Goal: Task Accomplishment & Management: Complete application form

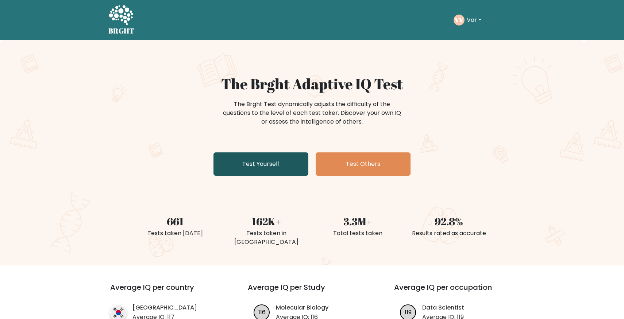
click at [269, 172] on link "Test Yourself" at bounding box center [260, 164] width 95 height 23
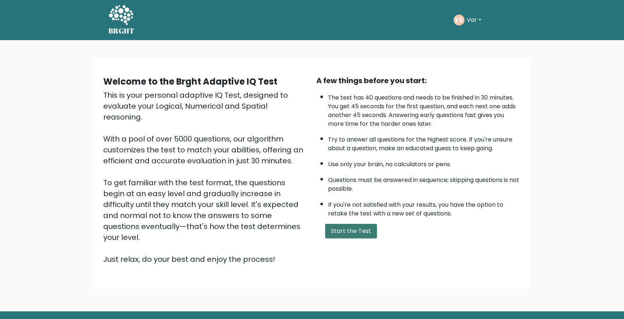
click at [356, 230] on button "Start the Test" at bounding box center [351, 231] width 52 height 15
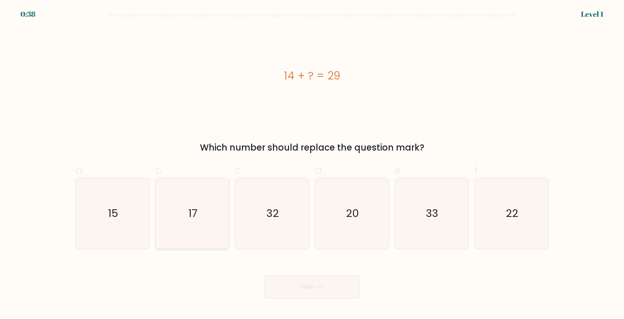
click at [193, 216] on text "17" at bounding box center [192, 213] width 9 height 15
click at [312, 165] on input "b. 17" at bounding box center [312, 162] width 0 height 5
radio input "true"
click at [315, 282] on button "Next" at bounding box center [312, 286] width 95 height 23
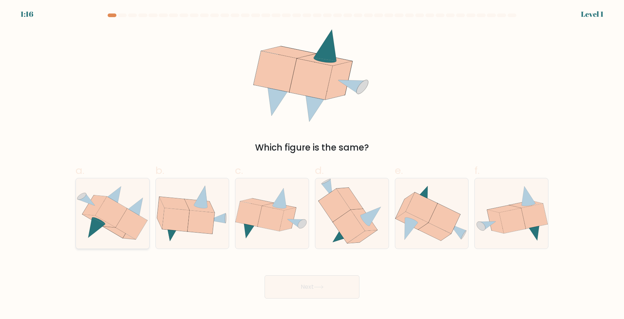
click at [106, 239] on icon at bounding box center [112, 214] width 73 height 62
click at [312, 165] on input "a." at bounding box center [312, 162] width 0 height 5
radio input "true"
click at [298, 286] on button "Next" at bounding box center [312, 286] width 95 height 23
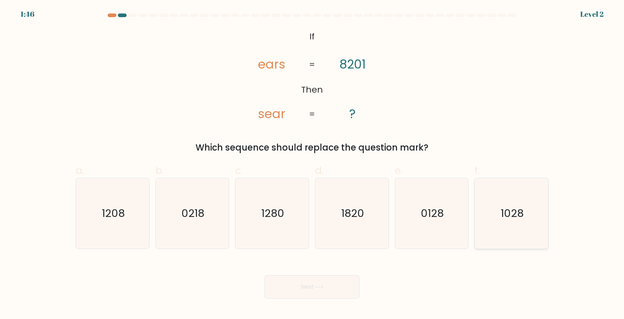
click at [530, 218] on icon "1028" at bounding box center [511, 213] width 70 height 70
click at [312, 165] on input "f. 1028" at bounding box center [312, 162] width 0 height 5
radio input "true"
click at [310, 287] on button "Next" at bounding box center [312, 286] width 95 height 23
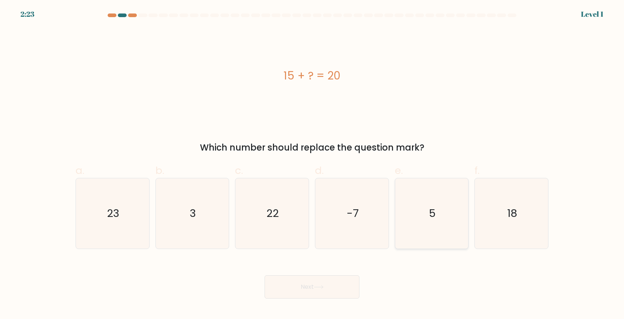
click at [421, 213] on icon "5" at bounding box center [431, 213] width 70 height 70
click at [312, 165] on input "e. 5" at bounding box center [312, 162] width 0 height 5
radio input "true"
click at [288, 294] on button "Next" at bounding box center [312, 286] width 95 height 23
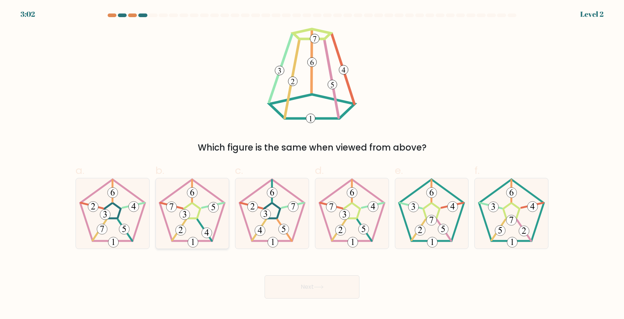
click at [184, 221] on icon at bounding box center [192, 213] width 70 height 70
click at [312, 165] on input "b." at bounding box center [312, 162] width 0 height 5
radio input "true"
click at [370, 209] on 300 at bounding box center [373, 206] width 10 height 10
click at [312, 165] on input "d." at bounding box center [312, 162] width 0 height 5
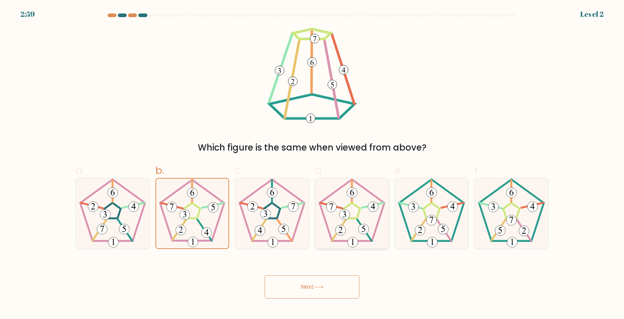
radio input "true"
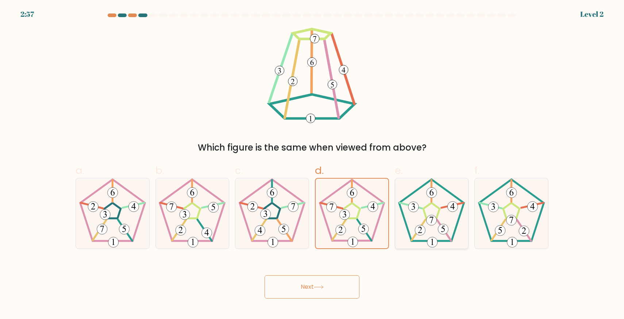
click at [436, 214] on icon at bounding box center [431, 213] width 70 height 70
click at [312, 165] on input "e." at bounding box center [312, 162] width 0 height 5
radio input "true"
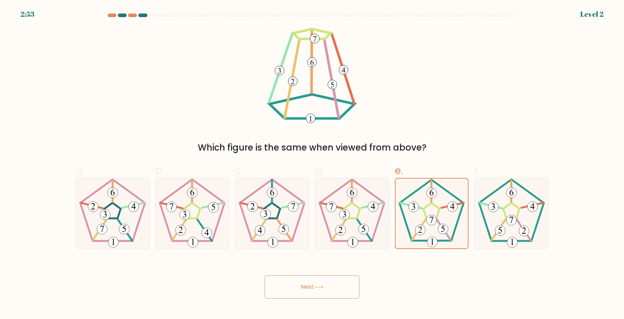
click at [329, 288] on button "Next" at bounding box center [312, 286] width 95 height 23
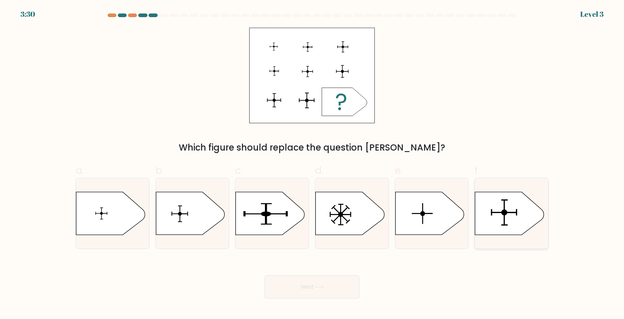
click at [495, 193] on icon at bounding box center [509, 213] width 69 height 43
click at [312, 165] on input "f." at bounding box center [312, 162] width 0 height 5
radio input "true"
click at [321, 286] on icon at bounding box center [319, 287] width 10 height 4
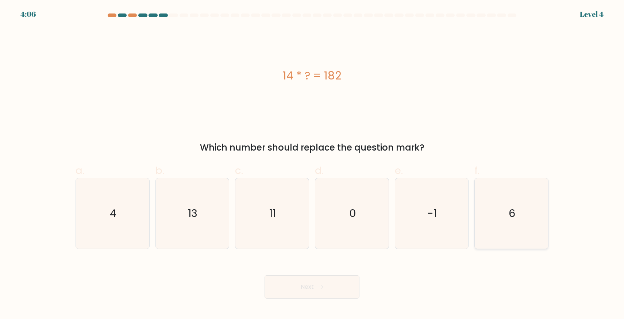
click at [500, 208] on icon "6" at bounding box center [511, 213] width 70 height 70
click at [312, 165] on input "f. 6" at bounding box center [312, 162] width 0 height 5
radio input "true"
click at [343, 279] on button "Next" at bounding box center [312, 286] width 95 height 23
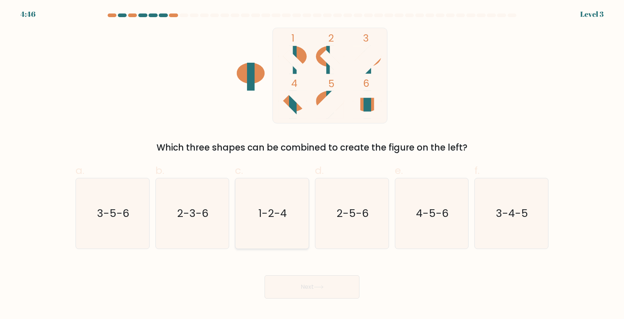
click at [265, 210] on text "1-2-4" at bounding box center [273, 213] width 28 height 15
click at [312, 165] on input "c. 1-2-4" at bounding box center [312, 162] width 0 height 5
radio input "true"
click at [294, 282] on button "Next" at bounding box center [312, 286] width 95 height 23
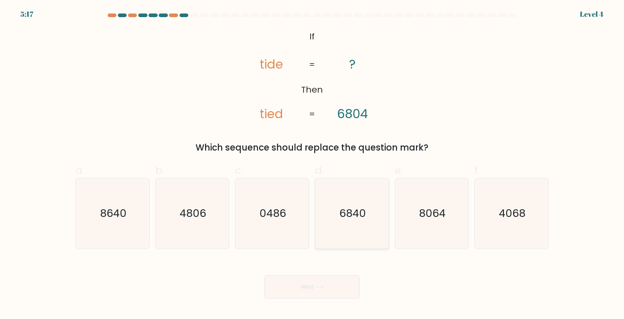
click at [347, 215] on text "6840" at bounding box center [352, 213] width 27 height 15
click at [312, 165] on input "d. 6840" at bounding box center [312, 162] width 0 height 5
radio input "true"
click at [332, 293] on button "Next" at bounding box center [312, 286] width 95 height 23
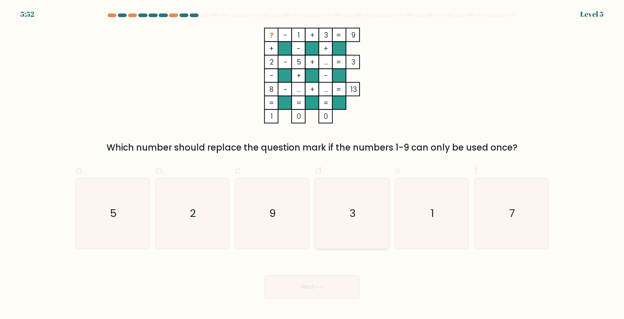
click at [355, 210] on text "3" at bounding box center [353, 213] width 6 height 15
click at [312, 165] on input "d. 3" at bounding box center [312, 162] width 0 height 5
radio input "true"
click at [315, 297] on button "Next" at bounding box center [312, 286] width 95 height 23
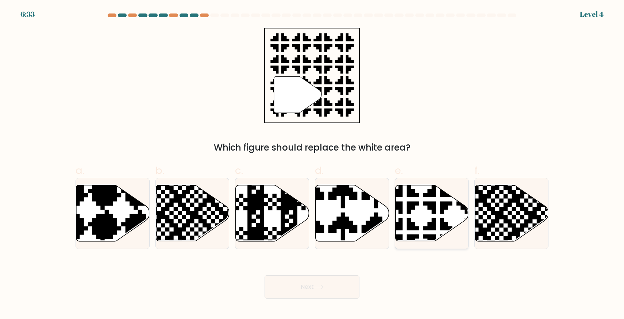
click at [436, 222] on icon at bounding box center [431, 213] width 73 height 56
click at [312, 165] on input "e." at bounding box center [312, 162] width 0 height 5
radio input "true"
click at [307, 292] on button "Next" at bounding box center [312, 286] width 95 height 23
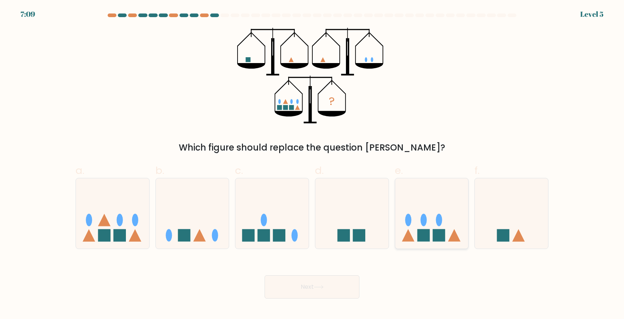
click at [410, 208] on icon at bounding box center [431, 213] width 73 height 61
click at [312, 165] on input "e." at bounding box center [312, 162] width 0 height 5
radio input "true"
click at [131, 221] on icon at bounding box center [112, 213] width 73 height 61
click at [312, 165] on input "a." at bounding box center [312, 162] width 0 height 5
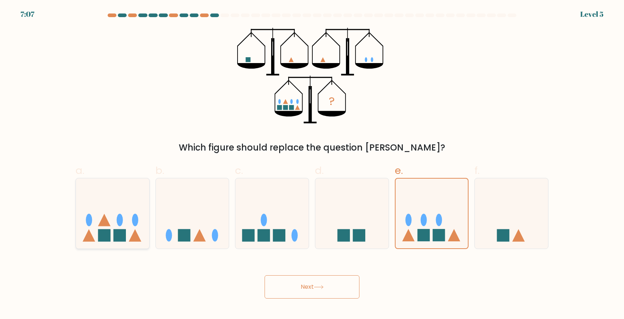
radio input "true"
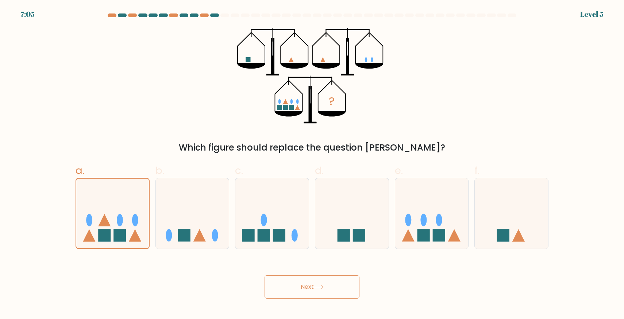
click at [293, 280] on button "Next" at bounding box center [312, 286] width 95 height 23
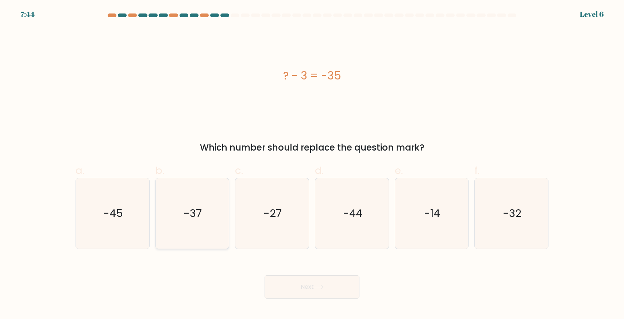
click at [187, 211] on text "-37" at bounding box center [193, 213] width 18 height 15
click at [312, 165] on input "b. -37" at bounding box center [312, 162] width 0 height 5
radio input "true"
click at [311, 288] on button "Next" at bounding box center [312, 286] width 95 height 23
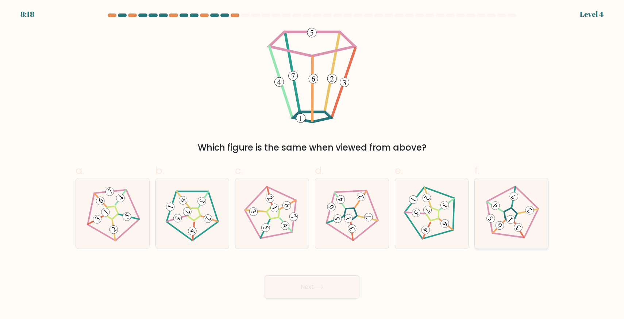
click at [496, 212] on icon at bounding box center [511, 213] width 56 height 56
click at [312, 165] on input "f." at bounding box center [312, 162] width 0 height 5
radio input "true"
click at [336, 286] on button "Next" at bounding box center [312, 286] width 95 height 23
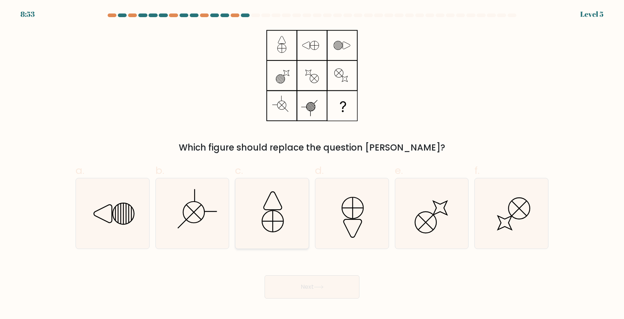
click at [290, 219] on icon at bounding box center [272, 213] width 70 height 70
click at [312, 165] on input "c." at bounding box center [312, 162] width 0 height 5
radio input "true"
click at [213, 224] on icon at bounding box center [192, 213] width 70 height 70
click at [312, 165] on input "b." at bounding box center [312, 162] width 0 height 5
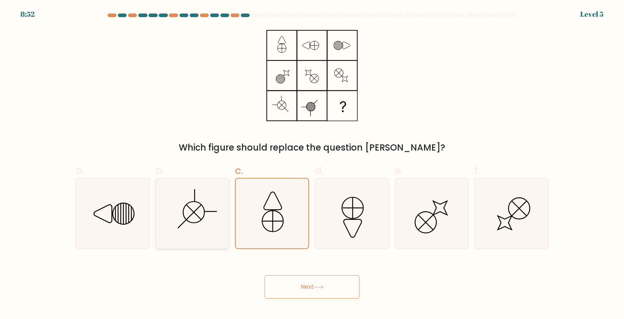
radio input "true"
click at [313, 284] on button "Next" at bounding box center [312, 286] width 95 height 23
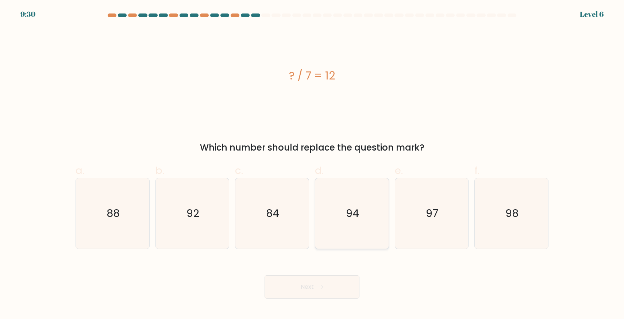
click at [331, 226] on icon "94" at bounding box center [352, 213] width 70 height 70
click at [312, 165] on input "d. 94" at bounding box center [312, 162] width 0 height 5
radio input "true"
click at [313, 269] on div "Next" at bounding box center [312, 278] width 482 height 41
click at [312, 280] on button "Next" at bounding box center [312, 286] width 95 height 23
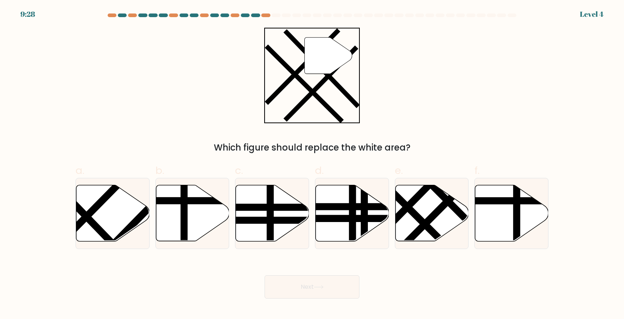
click at [310, 291] on button "Next" at bounding box center [312, 286] width 95 height 23
click at [95, 219] on icon at bounding box center [112, 213] width 73 height 56
click at [312, 165] on input "a." at bounding box center [312, 162] width 0 height 5
radio input "true"
click at [293, 293] on button "Next" at bounding box center [312, 286] width 95 height 23
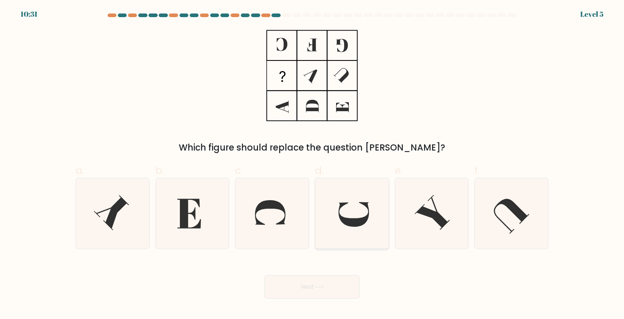
click at [342, 198] on icon at bounding box center [352, 213] width 70 height 70
click at [312, 165] on input "d." at bounding box center [312, 162] width 0 height 5
radio input "true"
click at [336, 276] on button "Next" at bounding box center [312, 286] width 95 height 23
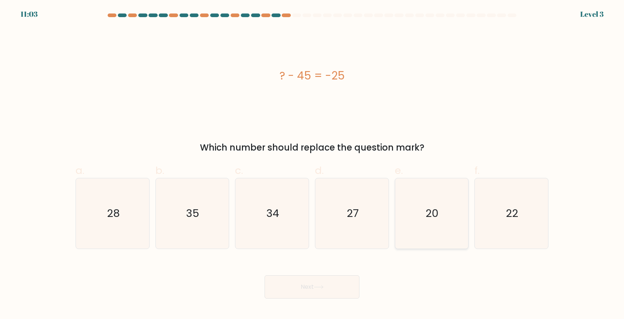
click at [434, 208] on text "20" at bounding box center [432, 213] width 13 height 15
click at [312, 165] on input "e. 20" at bounding box center [312, 162] width 0 height 5
radio input "true"
click at [324, 285] on icon at bounding box center [319, 287] width 10 height 4
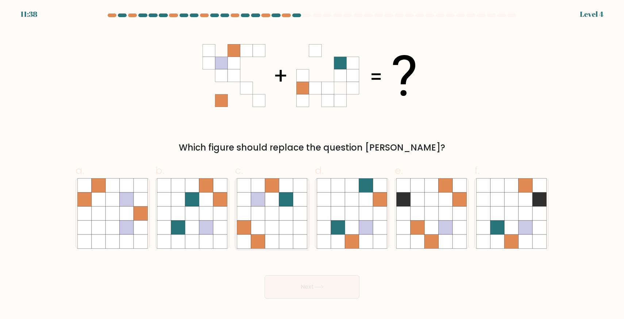
click at [278, 226] on icon at bounding box center [272, 228] width 14 height 14
click at [312, 165] on input "c." at bounding box center [312, 162] width 0 height 5
radio input "true"
click at [287, 290] on button "Next" at bounding box center [312, 286] width 95 height 23
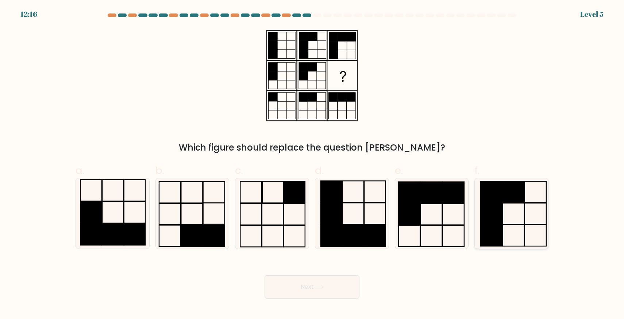
click at [516, 210] on icon at bounding box center [511, 213] width 70 height 70
click at [312, 165] on input "f." at bounding box center [312, 162] width 0 height 5
radio input "true"
click at [292, 290] on button "Next" at bounding box center [312, 286] width 95 height 23
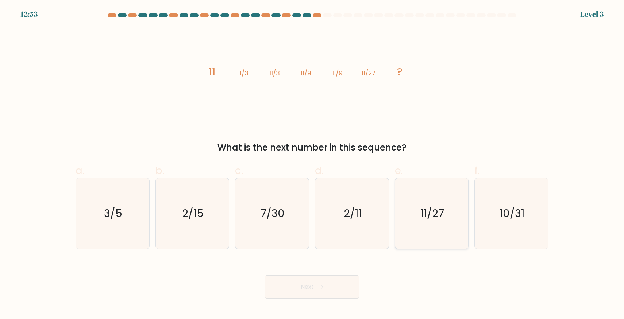
click at [446, 194] on icon "11/27" at bounding box center [431, 213] width 70 height 70
click at [312, 165] on input "e. 11/27" at bounding box center [312, 162] width 0 height 5
radio input "true"
click at [492, 192] on icon "10/31" at bounding box center [511, 213] width 70 height 70
click at [312, 165] on input "f. 10/31" at bounding box center [312, 162] width 0 height 5
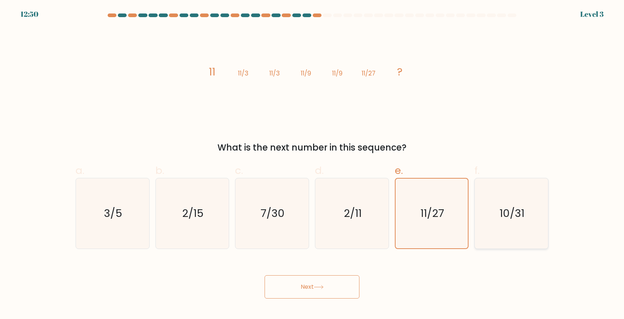
radio input "true"
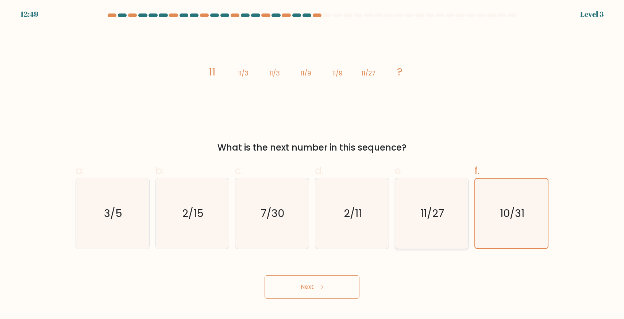
click at [445, 188] on icon "11/27" at bounding box center [431, 213] width 70 height 70
click at [312, 165] on input "e. 11/27" at bounding box center [312, 162] width 0 height 5
radio input "true"
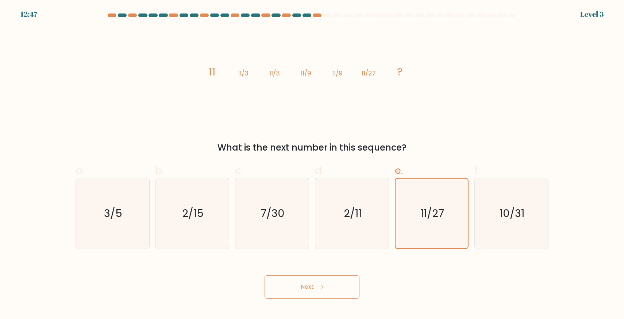
click at [324, 281] on button "Next" at bounding box center [312, 286] width 95 height 23
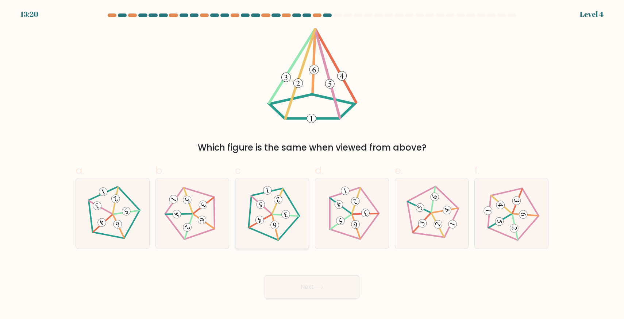
click at [297, 211] on 165 at bounding box center [273, 215] width 62 height 59
click at [312, 165] on input "c." at bounding box center [312, 162] width 0 height 5
radio input "true"
click at [279, 286] on button "Next" at bounding box center [312, 286] width 95 height 23
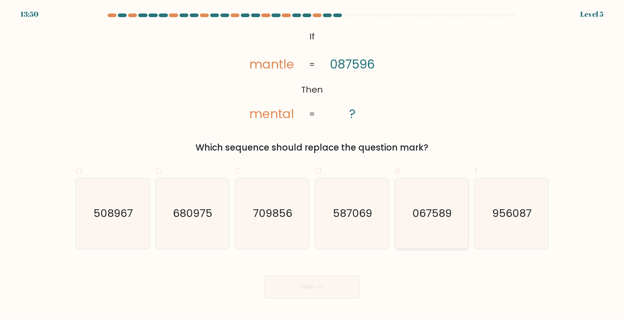
click at [447, 216] on text "067589" at bounding box center [432, 213] width 39 height 15
click at [312, 165] on input "e. 067589" at bounding box center [312, 162] width 0 height 5
radio input "true"
click at [323, 286] on icon at bounding box center [318, 287] width 9 height 3
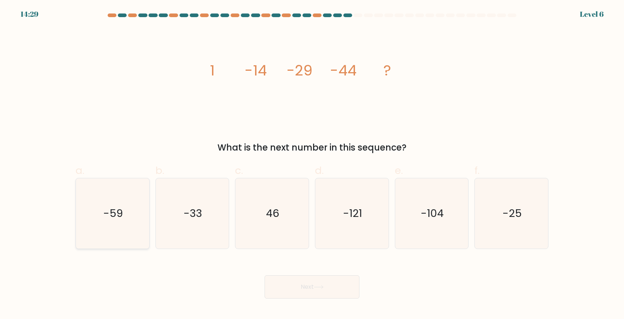
click at [103, 212] on icon "-59" at bounding box center [112, 213] width 70 height 70
click at [312, 165] on input "a. -59" at bounding box center [312, 162] width 0 height 5
radio input "true"
click at [312, 282] on button "Next" at bounding box center [312, 286] width 95 height 23
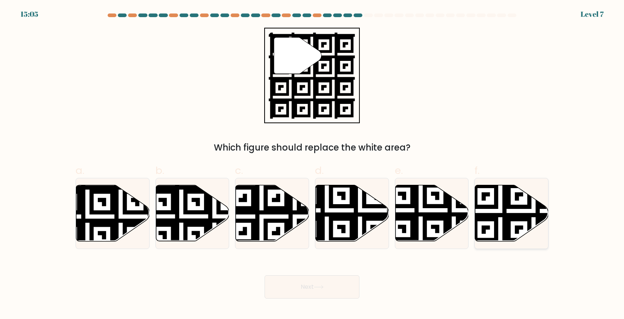
click at [497, 215] on icon at bounding box center [533, 244] width 133 height 133
click at [312, 165] on input "f." at bounding box center [312, 162] width 0 height 5
radio input "true"
click at [348, 285] on button "Next" at bounding box center [312, 286] width 95 height 23
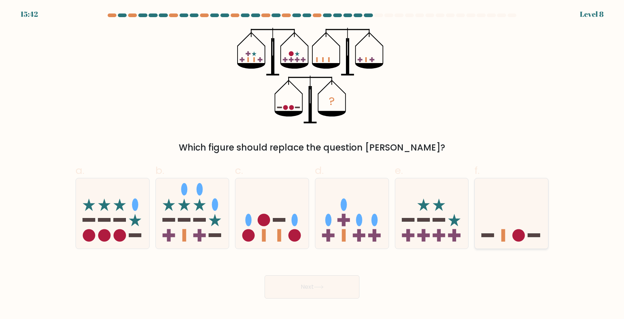
click at [506, 225] on icon at bounding box center [511, 213] width 73 height 61
click at [312, 165] on input "f." at bounding box center [312, 162] width 0 height 5
radio input "true"
click at [302, 285] on button "Next" at bounding box center [312, 286] width 95 height 23
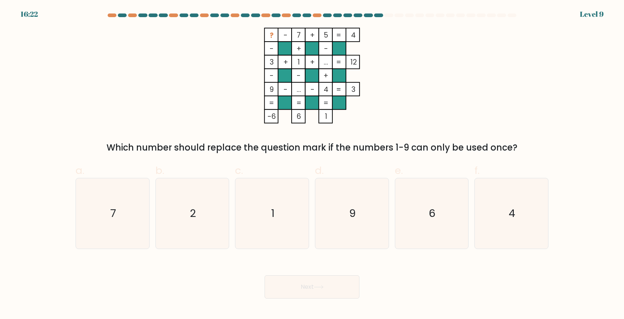
click at [296, 254] on form at bounding box center [312, 156] width 624 height 285
click at [291, 233] on icon "1" at bounding box center [272, 213] width 70 height 70
click at [312, 165] on input "c. 1" at bounding box center [312, 162] width 0 height 5
radio input "true"
click at [366, 221] on icon "9" at bounding box center [352, 213] width 70 height 70
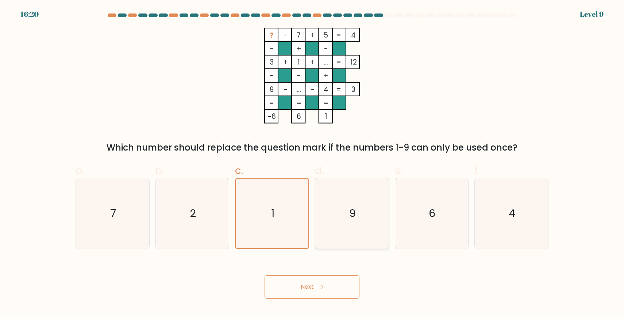
click at [312, 165] on input "d. 9" at bounding box center [312, 162] width 0 height 5
radio input "true"
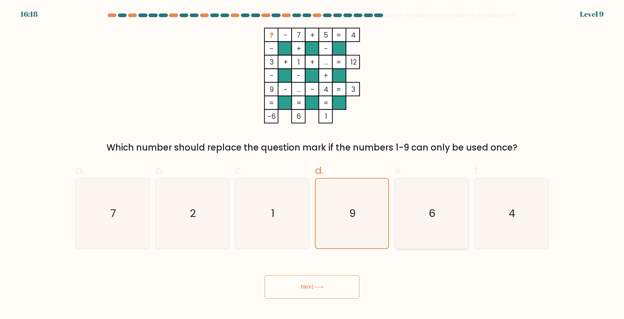
click at [421, 212] on icon "6" at bounding box center [431, 213] width 70 height 70
click at [312, 165] on input "e. 6" at bounding box center [312, 162] width 0 height 5
radio input "true"
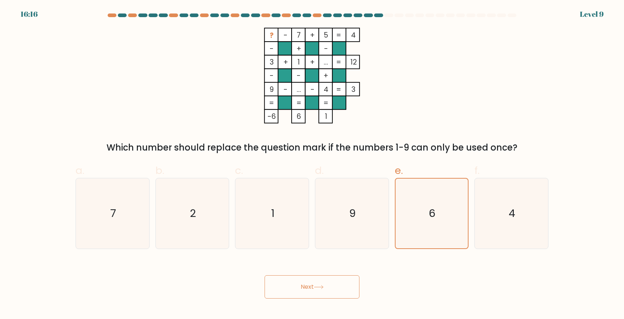
click at [329, 286] on button "Next" at bounding box center [312, 286] width 95 height 23
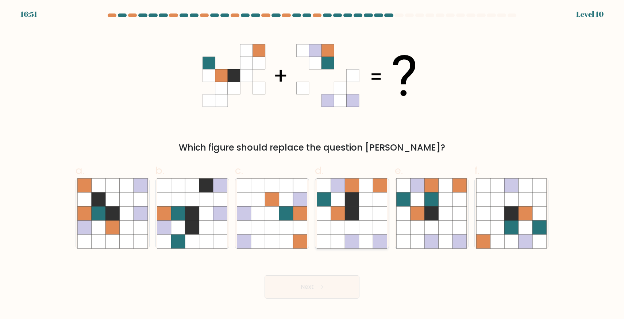
click at [340, 217] on icon at bounding box center [338, 214] width 14 height 14
click at [312, 165] on input "d." at bounding box center [312, 162] width 0 height 5
radio input "true"
click at [313, 285] on button "Next" at bounding box center [312, 286] width 95 height 23
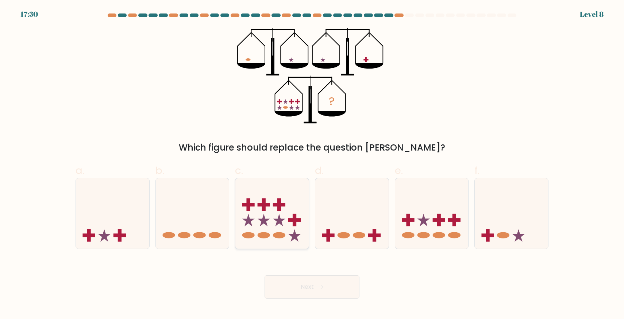
click at [292, 220] on rect at bounding box center [295, 221] width 12 height 4
click at [312, 165] on input "c." at bounding box center [312, 162] width 0 height 5
radio input "true"
click at [407, 217] on rect at bounding box center [408, 220] width 4 height 12
click at [312, 165] on input "e." at bounding box center [312, 162] width 0 height 5
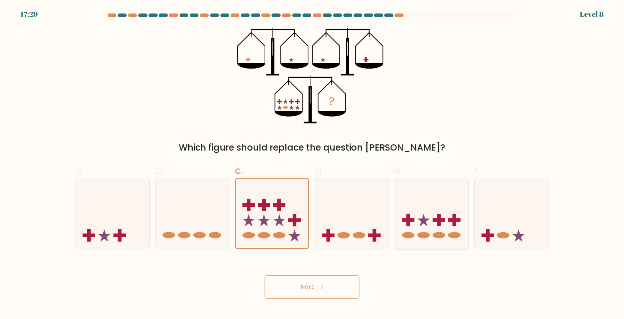
radio input "true"
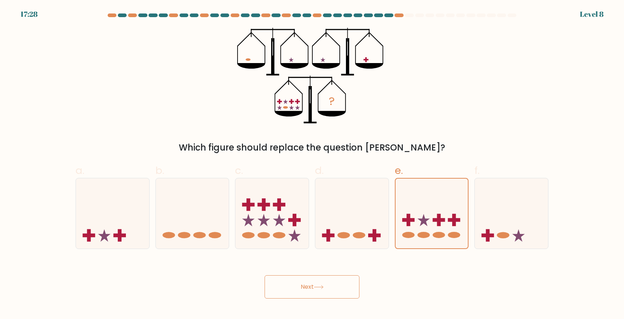
click at [339, 292] on button "Next" at bounding box center [312, 286] width 95 height 23
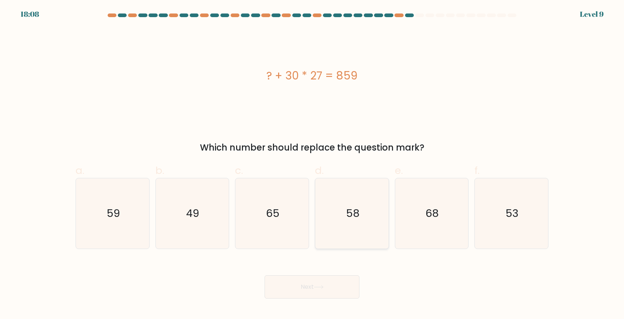
click at [347, 235] on icon "58" at bounding box center [352, 213] width 70 height 70
click at [312, 165] on input "d. 58" at bounding box center [312, 162] width 0 height 5
radio input "true"
click at [351, 296] on button "Next" at bounding box center [312, 286] width 95 height 23
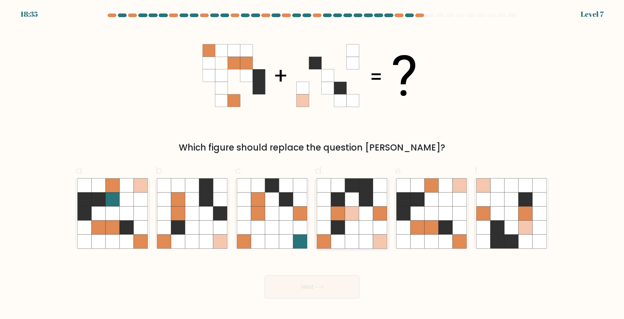
click at [369, 222] on icon at bounding box center [366, 228] width 14 height 14
click at [312, 165] on input "d." at bounding box center [312, 162] width 0 height 5
radio input "true"
click at [505, 216] on icon at bounding box center [511, 214] width 14 height 14
click at [312, 165] on input "f." at bounding box center [312, 162] width 0 height 5
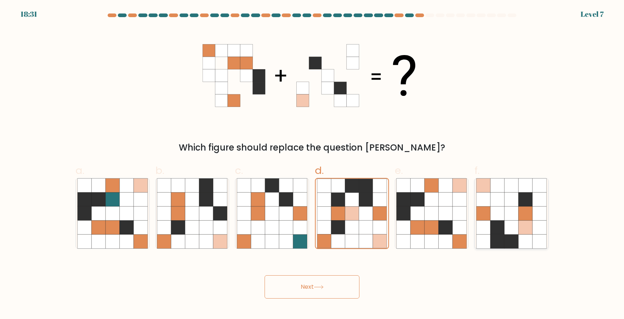
radio input "true"
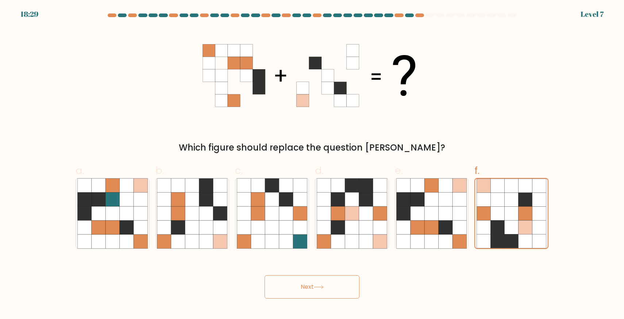
click at [337, 286] on button "Next" at bounding box center [312, 286] width 95 height 23
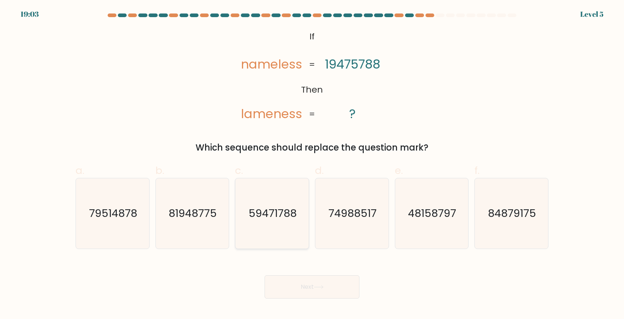
click at [307, 221] on div "59471788" at bounding box center [272, 213] width 74 height 71
click at [312, 165] on input "c. 59471788" at bounding box center [312, 162] width 0 height 5
radio input "true"
click at [319, 282] on button "Next" at bounding box center [312, 286] width 95 height 23
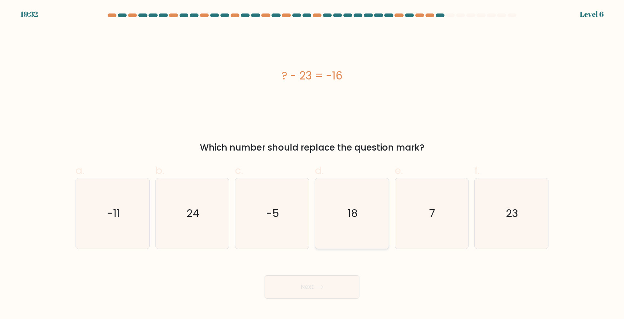
click at [351, 208] on text "18" at bounding box center [353, 213] width 10 height 15
click at [312, 165] on input "d. 18" at bounding box center [312, 162] width 0 height 5
radio input "true"
click at [188, 215] on text "24" at bounding box center [192, 213] width 13 height 15
click at [312, 165] on input "b. 24" at bounding box center [312, 162] width 0 height 5
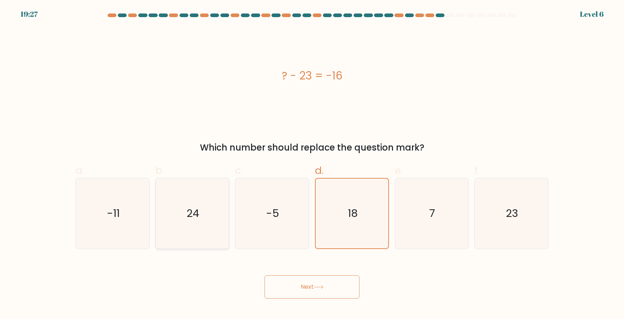
radio input "true"
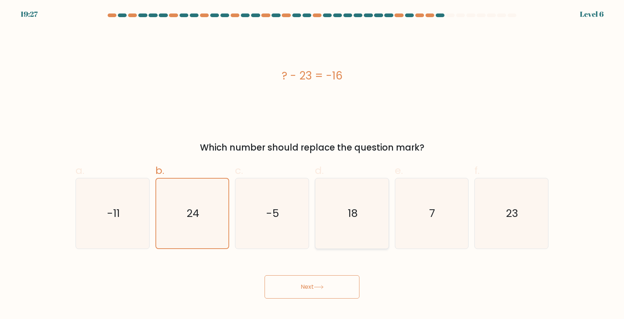
click at [340, 242] on icon "18" at bounding box center [352, 213] width 70 height 70
click at [312, 165] on input "d. 18" at bounding box center [312, 162] width 0 height 5
radio input "true"
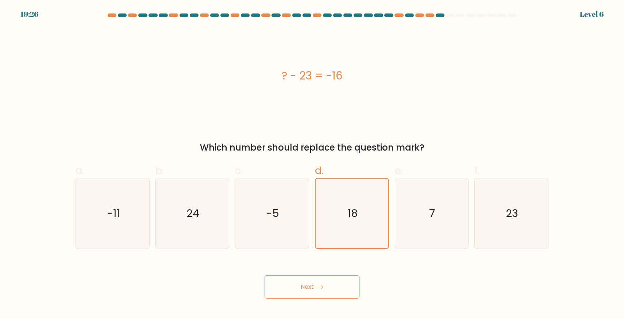
click at [333, 284] on button "Next" at bounding box center [312, 286] width 95 height 23
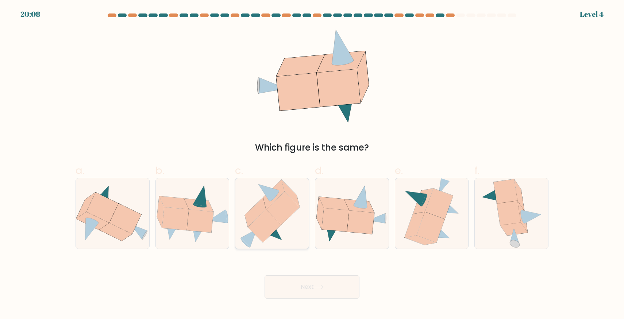
click at [277, 230] on icon at bounding box center [272, 213] width 65 height 70
click at [312, 165] on input "c." at bounding box center [312, 162] width 0 height 5
radio input "true"
click at [187, 238] on icon at bounding box center [192, 213] width 73 height 59
click at [312, 165] on input "b." at bounding box center [312, 162] width 0 height 5
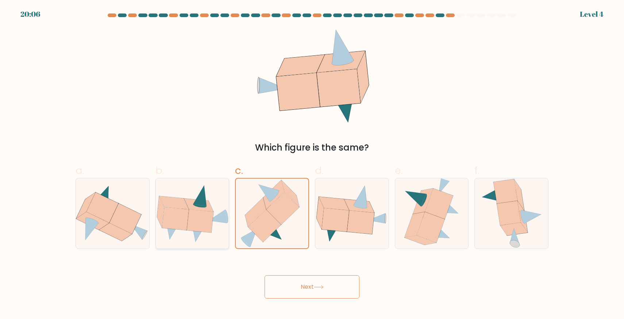
radio input "true"
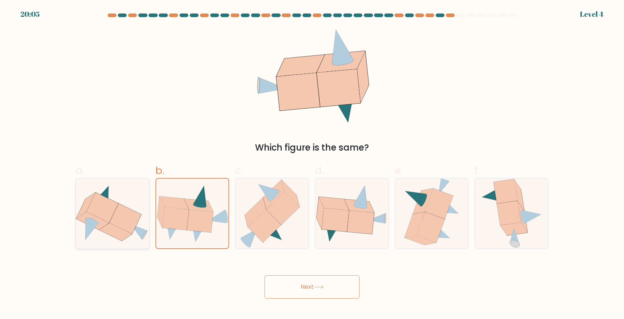
click at [134, 239] on icon at bounding box center [112, 213] width 73 height 61
click at [312, 165] on input "a." at bounding box center [312, 162] width 0 height 5
radio input "true"
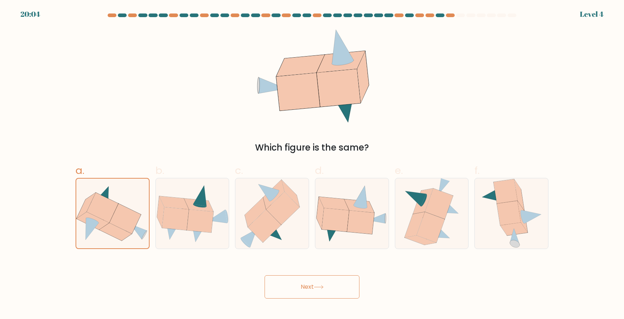
click at [272, 282] on button "Next" at bounding box center [312, 286] width 95 height 23
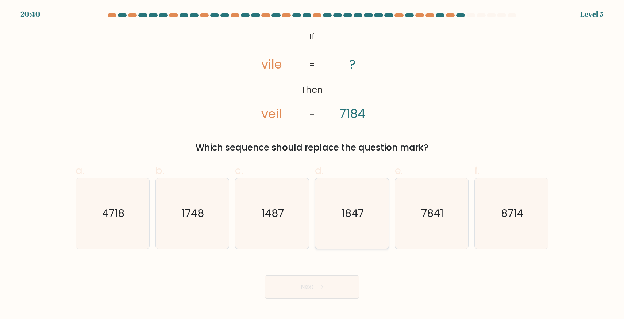
click at [356, 221] on icon "1847" at bounding box center [352, 213] width 70 height 70
click at [312, 165] on input "d. 1847" at bounding box center [312, 162] width 0 height 5
radio input "true"
click at [332, 290] on button "Next" at bounding box center [312, 286] width 95 height 23
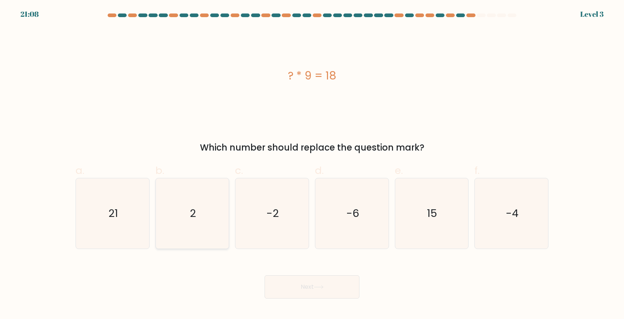
click at [195, 206] on icon "2" at bounding box center [192, 213] width 70 height 70
click at [312, 165] on input "b. 2" at bounding box center [312, 162] width 0 height 5
radio input "true"
click at [318, 300] on body "21:07 Level 3 2" at bounding box center [312, 159] width 624 height 319
click at [318, 294] on button "Next" at bounding box center [312, 286] width 95 height 23
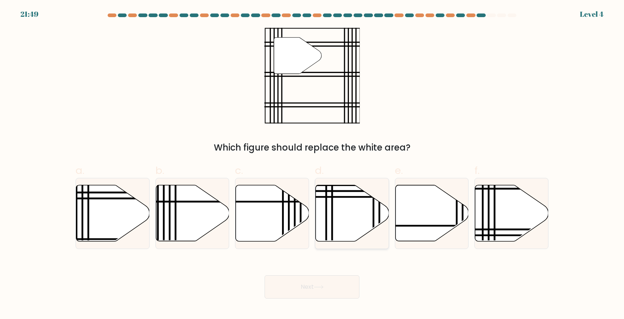
click at [352, 213] on icon at bounding box center [352, 213] width 73 height 56
click at [312, 165] on input "d." at bounding box center [312, 162] width 0 height 5
radio input "true"
click at [313, 293] on button "Next" at bounding box center [312, 286] width 95 height 23
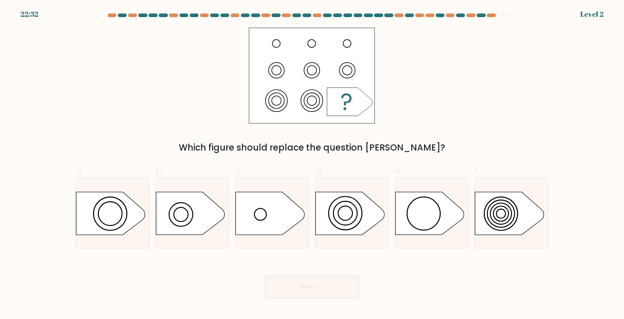
click at [314, 281] on button "Next" at bounding box center [312, 286] width 95 height 23
click at [347, 209] on icon at bounding box center [350, 213] width 69 height 43
click at [312, 165] on input "d." at bounding box center [312, 162] width 0 height 5
radio input "true"
click at [343, 290] on button "Next" at bounding box center [312, 286] width 95 height 23
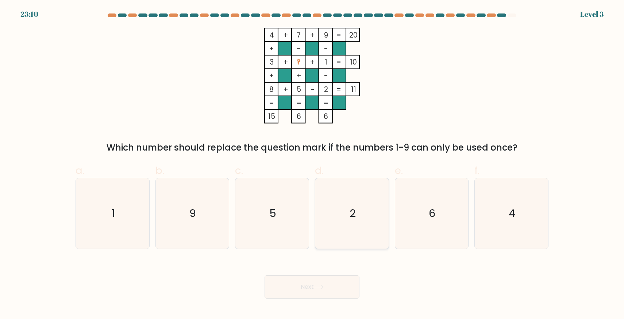
click at [340, 213] on icon "2" at bounding box center [352, 213] width 70 height 70
click at [312, 165] on input "d. 2" at bounding box center [312, 162] width 0 height 5
radio input "true"
click at [326, 294] on button "Next" at bounding box center [312, 286] width 95 height 23
